Goal: Information Seeking & Learning: Check status

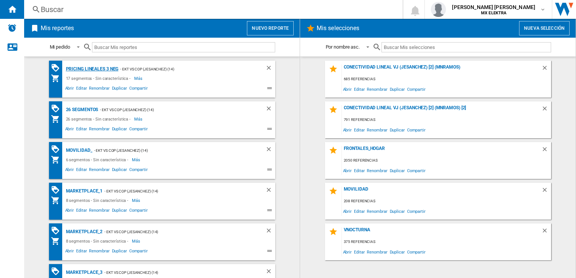
click at [103, 67] on div "Pricing lineales 3 neg" at bounding box center [91, 68] width 55 height 9
